Goal: Task Accomplishment & Management: Manage account settings

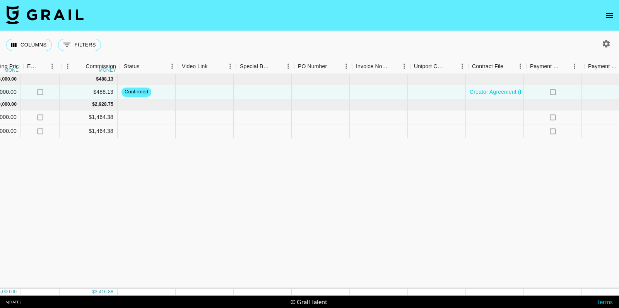
scroll to position [0, 513]
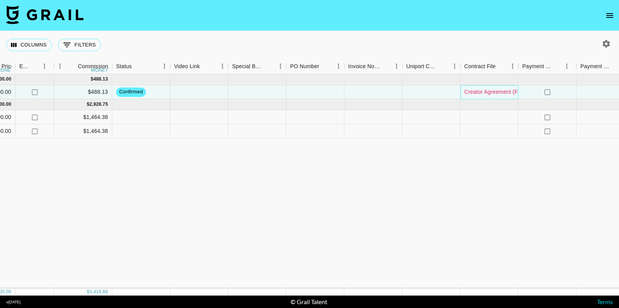
click at [474, 88] on link "Creator Agreement (Flourish Planner LLC and Notion Labs, Inc.).pdf" at bounding box center [547, 92] width 167 height 8
click at [462, 96] on div "Creator Agreement (Flourish Planner LLC and Notion Labs, Inc.).pdf" at bounding box center [489, 92] width 58 height 14
click at [463, 88] on div "Creator Agreement (Flourish Planner LLC and Notion Labs, Inc.).pdf" at bounding box center [489, 92] width 58 height 14
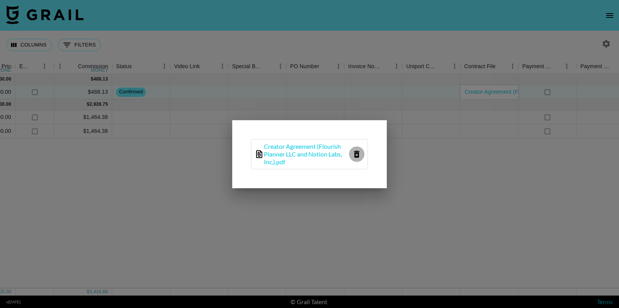
click at [356, 156] on icon "delete file" at bounding box center [356, 153] width 9 height 9
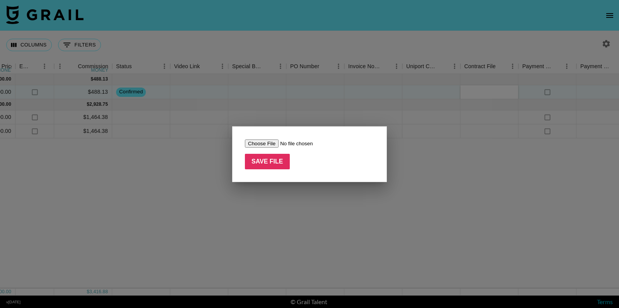
click at [262, 143] on input "file" at bounding box center [294, 143] width 98 height 8
type input "C:\fakepath\Creator Agreement (Flourish Planner LLC and Notion Labs, Inc.)-2.pdf"
click at [279, 164] on input "Save File" at bounding box center [267, 161] width 45 height 15
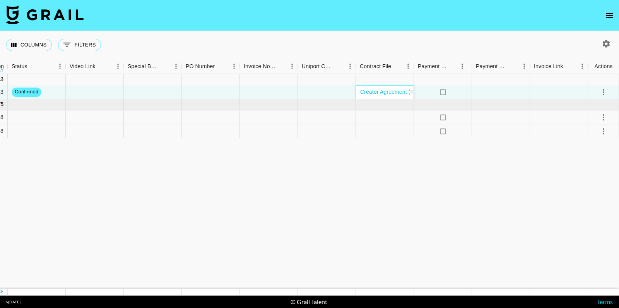
scroll to position [0, 617]
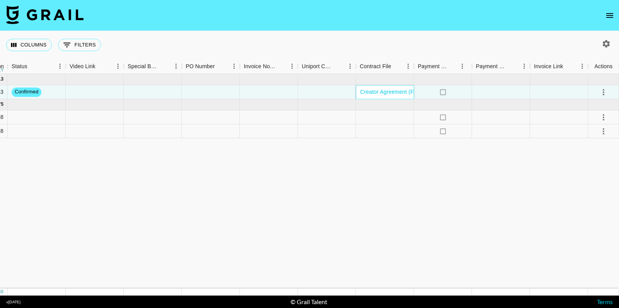
click at [359, 96] on div "Creator Agreement (Flourish Planner LLC and Notion Labs, Inc.)-2.pdf" at bounding box center [446, 92] width 180 height 8
click at [372, 92] on link "Creator Agreement (Flourish Planner LLC and Notion Labs, Inc.)-2.pdf" at bounding box center [446, 92] width 172 height 6
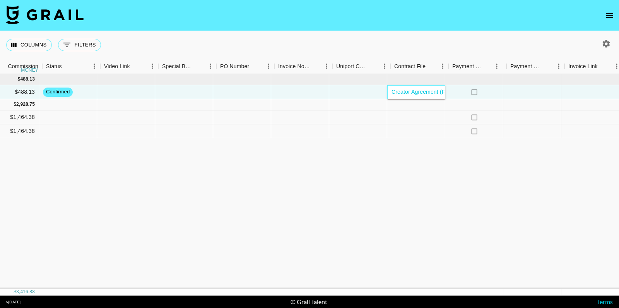
scroll to position [0, 578]
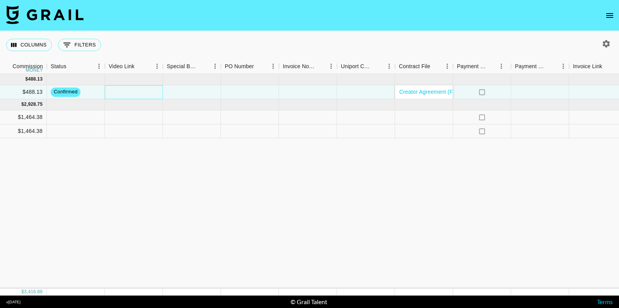
click at [130, 92] on div at bounding box center [134, 92] width 58 height 14
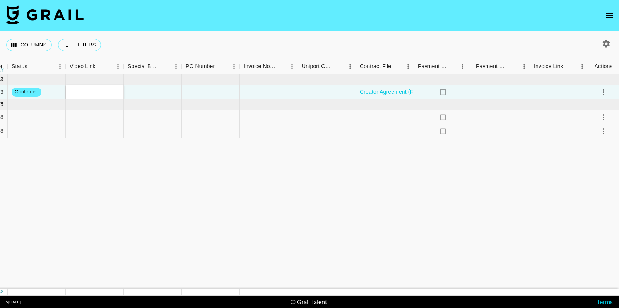
scroll to position [0, 0]
click at [604, 91] on icon "select merge strategy" at bounding box center [603, 91] width 9 height 9
click at [534, 50] on div "Columns 0 Filters + Booking" at bounding box center [309, 45] width 619 height 28
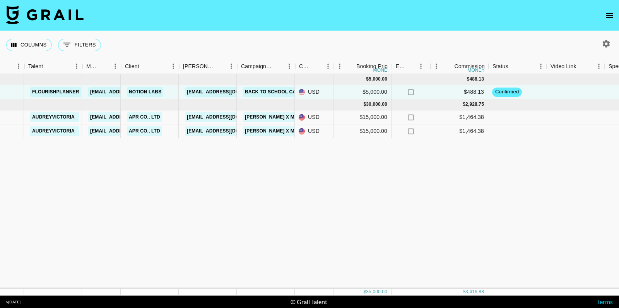
scroll to position [0, 136]
click at [471, 70] on div "money" at bounding box center [475, 70] width 17 height 5
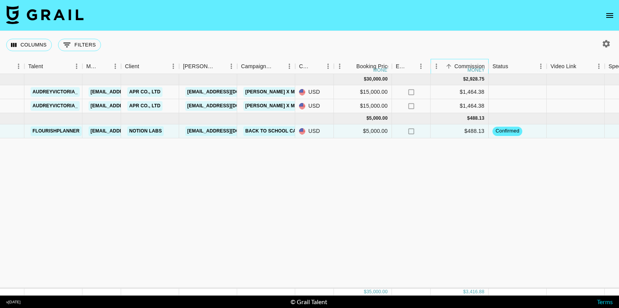
click at [471, 70] on div "money" at bounding box center [475, 70] width 17 height 5
click at [447, 66] on icon "Sort" at bounding box center [448, 66] width 7 height 7
click at [453, 64] on button "Sort" at bounding box center [448, 66] width 11 height 11
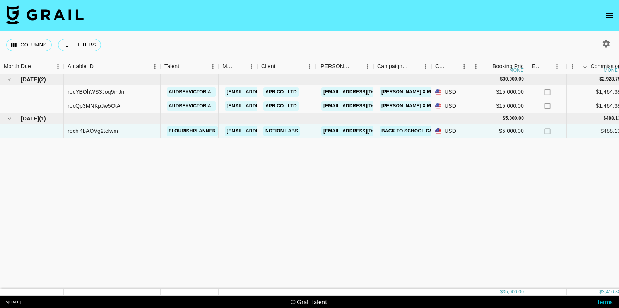
scroll to position [0, 0]
click at [612, 17] on icon "open drawer" at bounding box center [609, 15] width 7 height 5
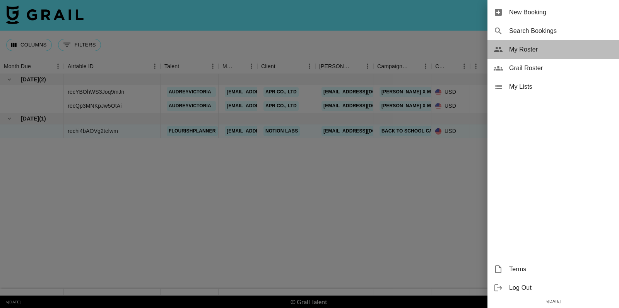
click at [517, 50] on span "My Roster" at bounding box center [561, 49] width 104 height 9
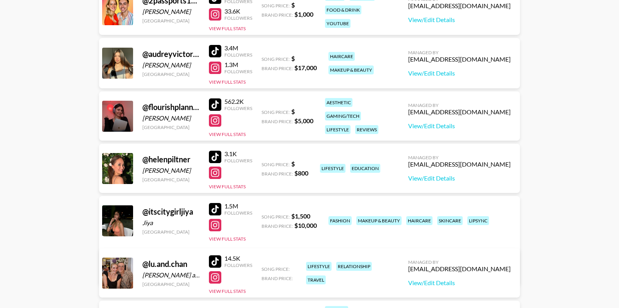
scroll to position [133, 0]
click at [451, 283] on link "View/Edit Details" at bounding box center [459, 283] width 103 height 8
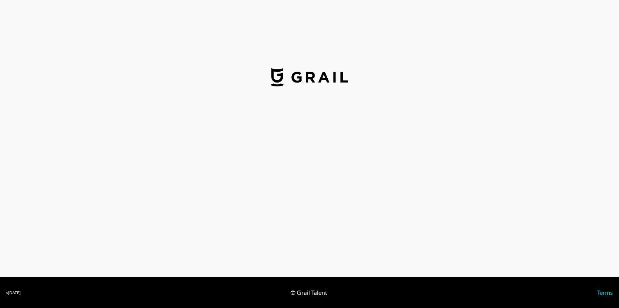
select select "USD"
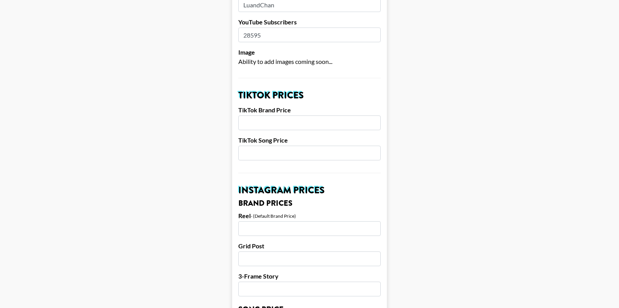
scroll to position [211, 0]
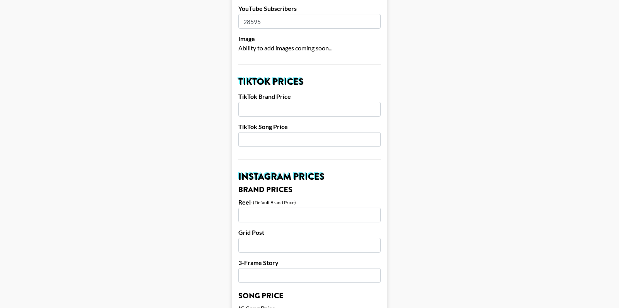
click at [266, 110] on input "number" at bounding box center [309, 109] width 142 height 15
click at [270, 107] on input "number" at bounding box center [309, 109] width 142 height 15
type input "500"
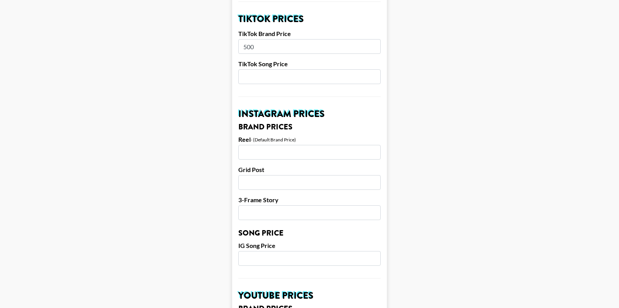
scroll to position [274, 0]
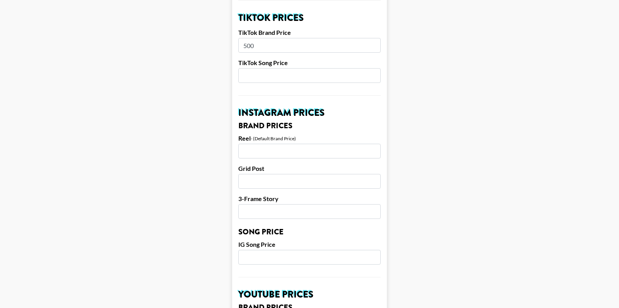
click at [255, 149] on input "number" at bounding box center [309, 151] width 142 height 15
type input "300"
click at [262, 182] on input "number" at bounding box center [309, 181] width 142 height 15
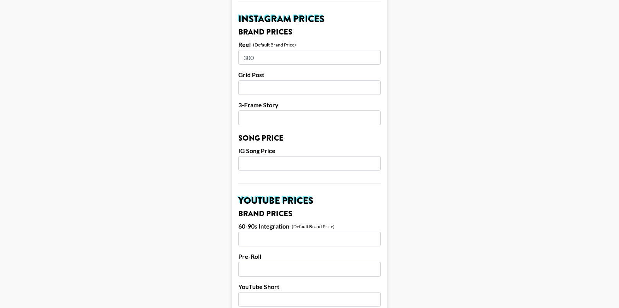
scroll to position [373, 0]
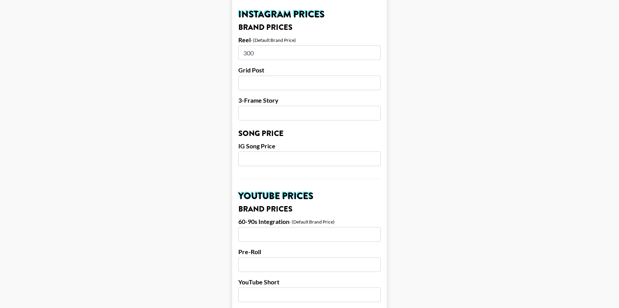
click at [250, 113] on input "number" at bounding box center [309, 113] width 142 height 15
type input "350"
drag, startPoint x: 262, startPoint y: 57, endPoint x: 240, endPoint y: 54, distance: 21.5
click at [240, 54] on input "300" at bounding box center [309, 52] width 142 height 15
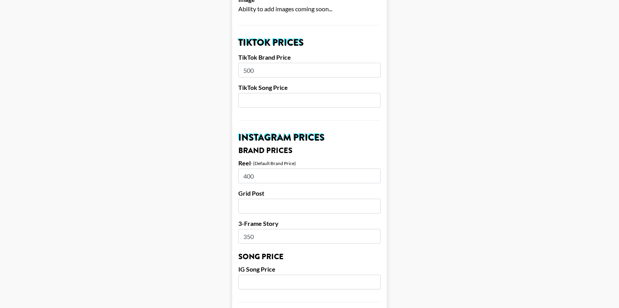
scroll to position [251, 0]
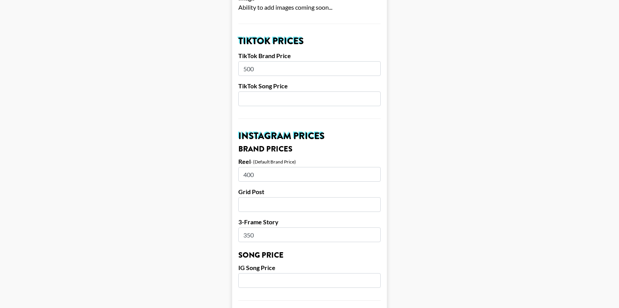
drag, startPoint x: 267, startPoint y: 179, endPoint x: 199, endPoint y: 173, distance: 67.9
click at [199, 173] on main "Airtable ID: rec5L4XlGyxc0RDIs Manager(s) stephanied@grail-talent.com ​ TikTok …" at bounding box center [309, 273] width 607 height 963
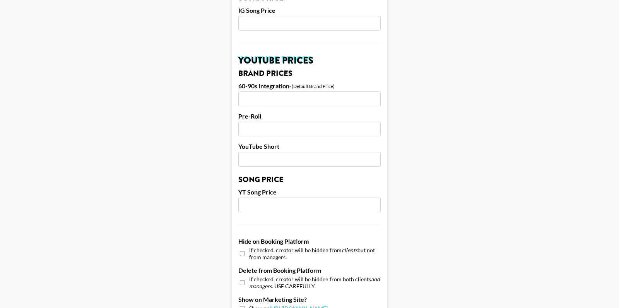
scroll to position [508, 0]
type input "200"
click at [285, 163] on input "number" at bounding box center [309, 159] width 142 height 15
type input "800"
click at [277, 125] on input "number" at bounding box center [309, 129] width 142 height 15
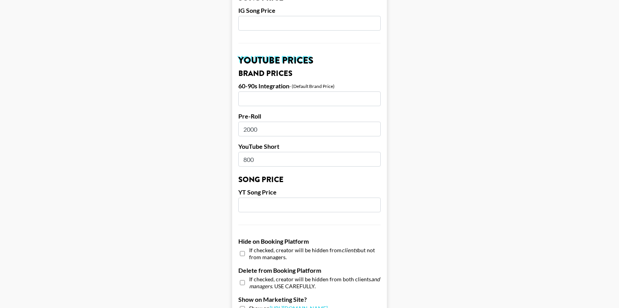
type input "2000"
click at [275, 106] on form "Airtable ID: rec5L4XlGyxc0RDIs Manager(s) stephanied@grail-talent.com ​ TikTok …" at bounding box center [309, 16] width 155 height 963
click at [271, 99] on input "number" at bounding box center [309, 98] width 142 height 15
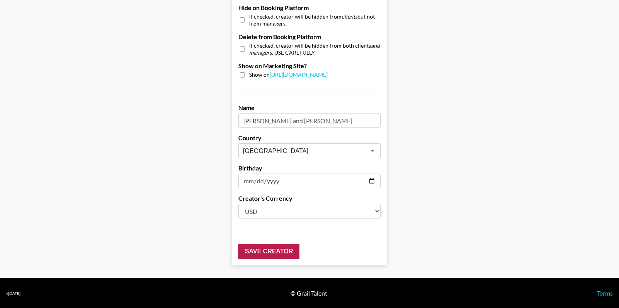
scroll to position [741, 0]
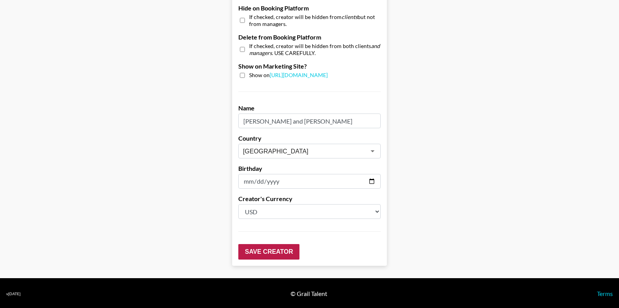
type input "1200"
click at [278, 252] on input "Save Creator" at bounding box center [268, 251] width 61 height 15
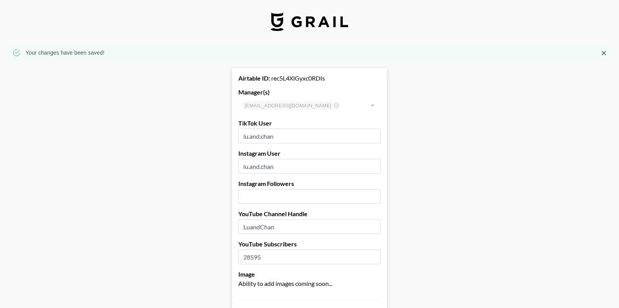
scroll to position [0, 0]
